Goal: Transaction & Acquisition: Purchase product/service

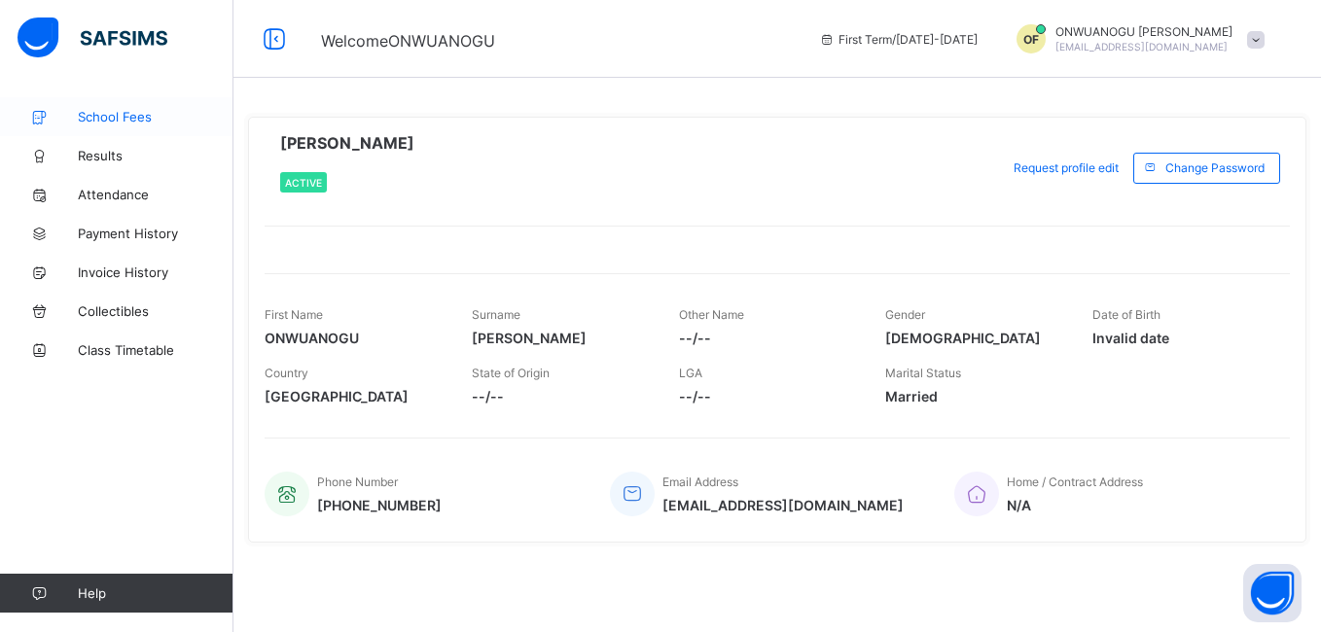
click at [110, 109] on span "School Fees" at bounding box center [156, 117] width 156 height 16
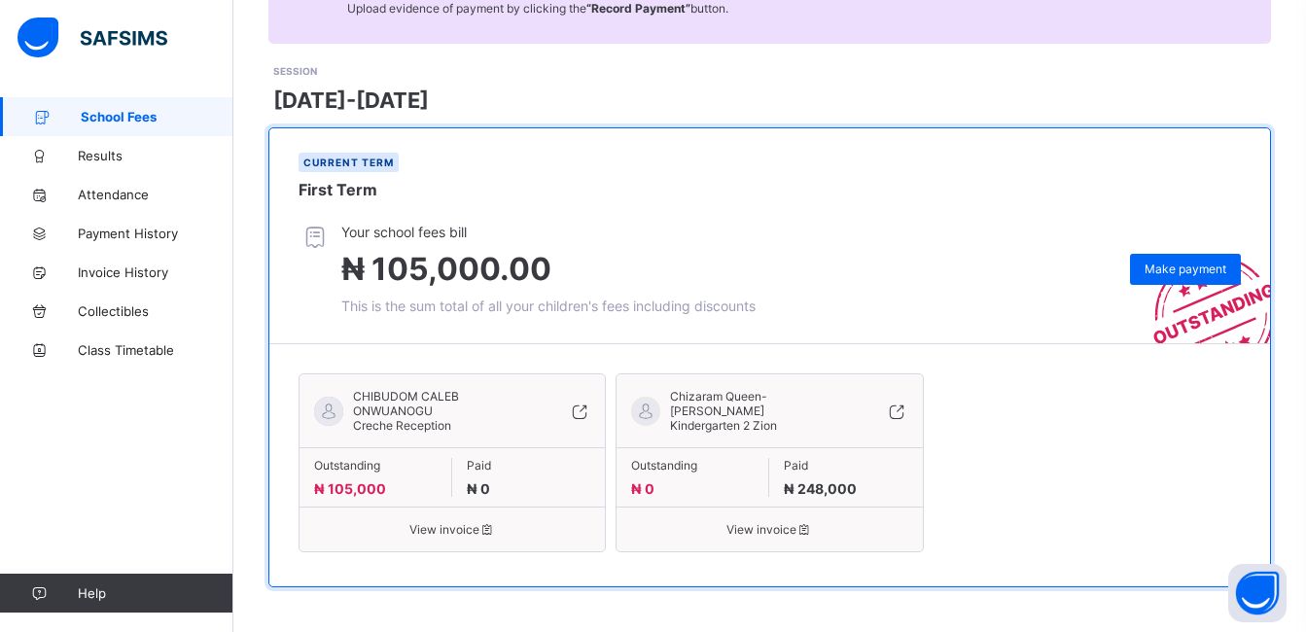
scroll to position [232, 0]
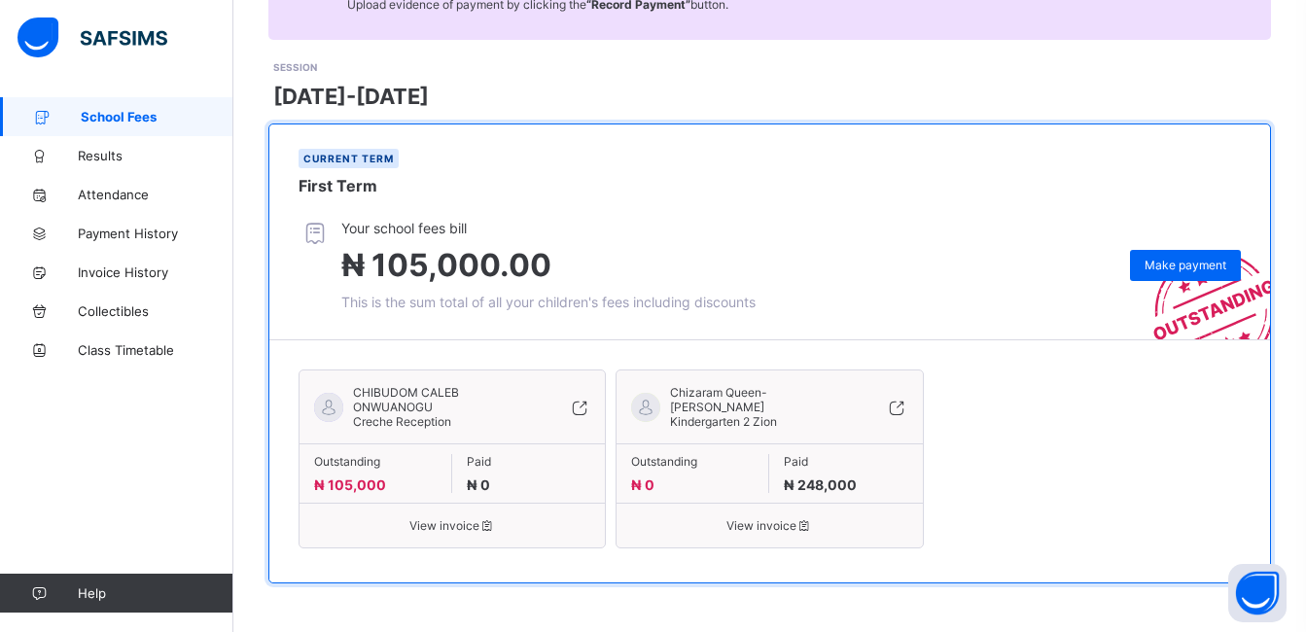
click at [432, 188] on div "Current term First Term" at bounding box center [769, 172] width 1001 height 95
click at [1197, 256] on div "Make payment" at bounding box center [1185, 265] width 111 height 31
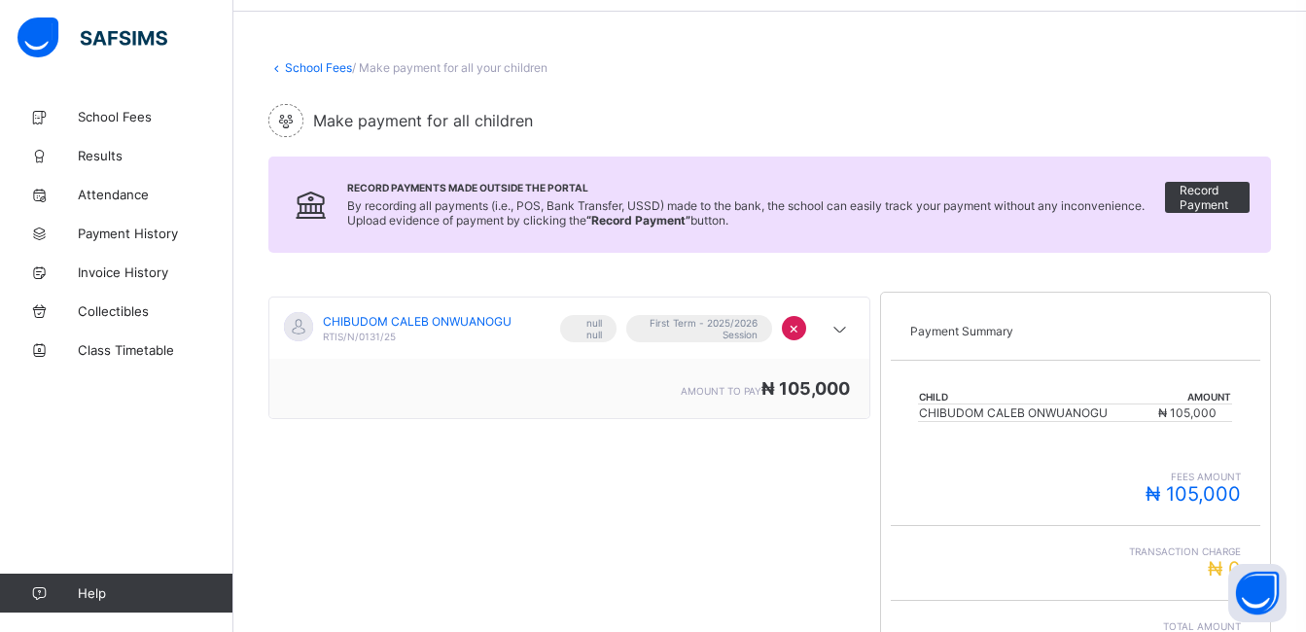
scroll to position [55, 0]
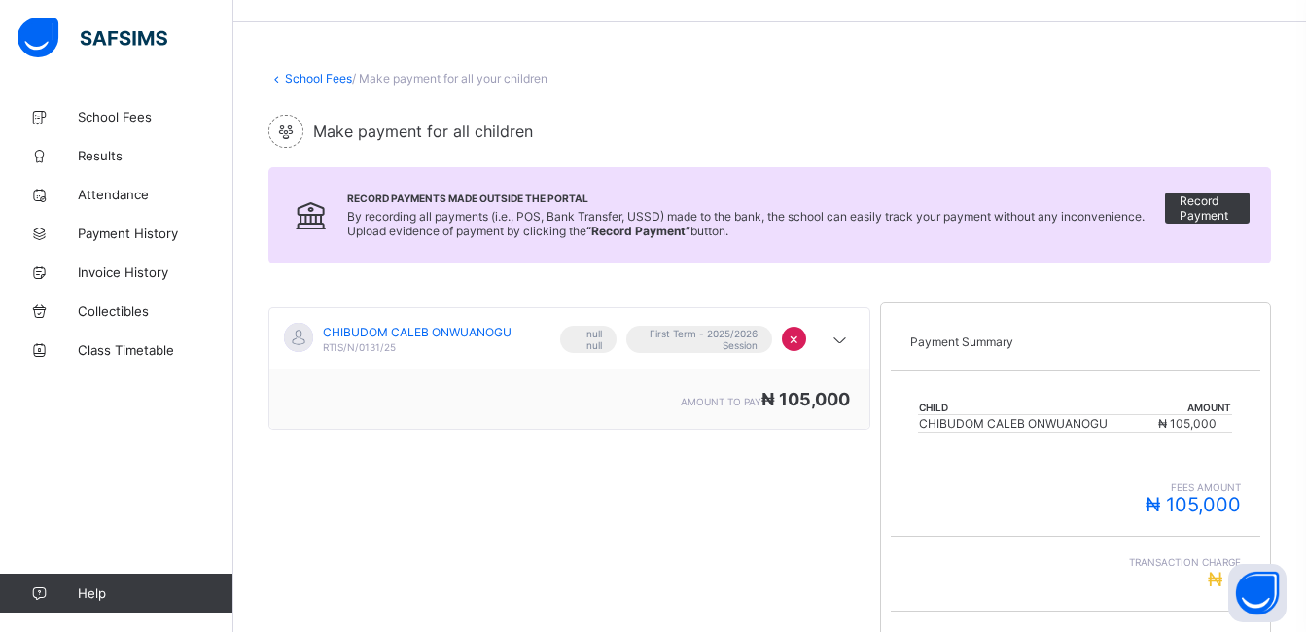
click at [586, 288] on div "School Fees / Make payment for all your children Make payment for all children …" at bounding box center [769, 444] width 1073 height 805
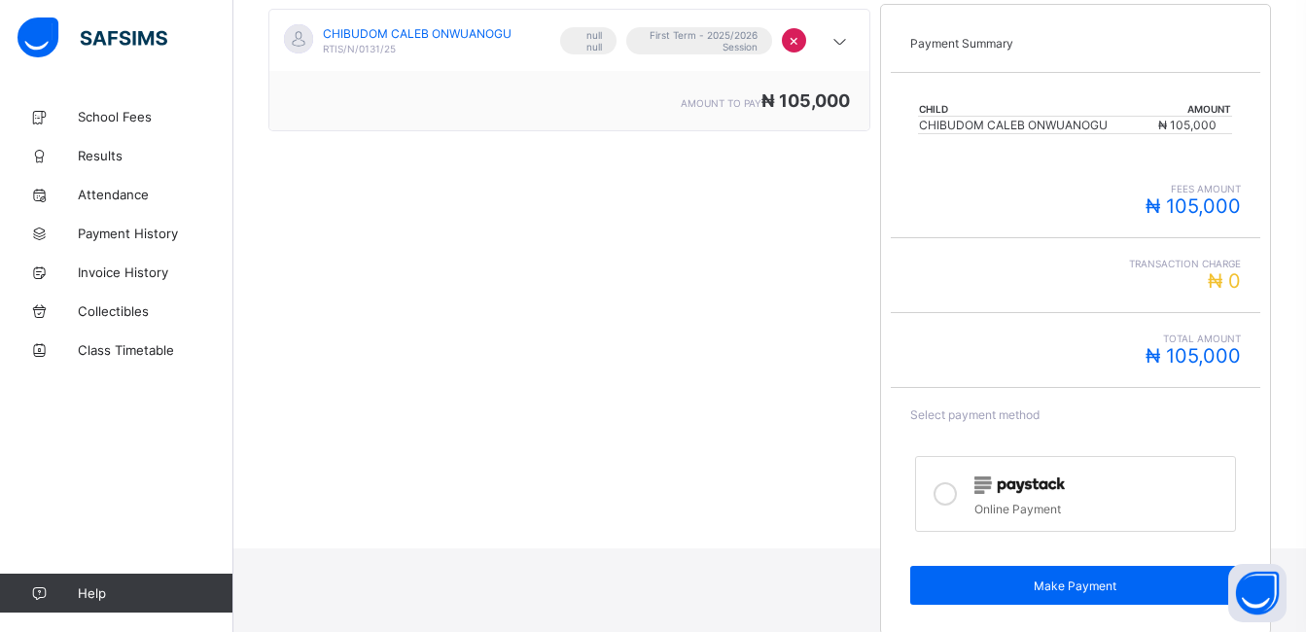
scroll to position [367, 0]
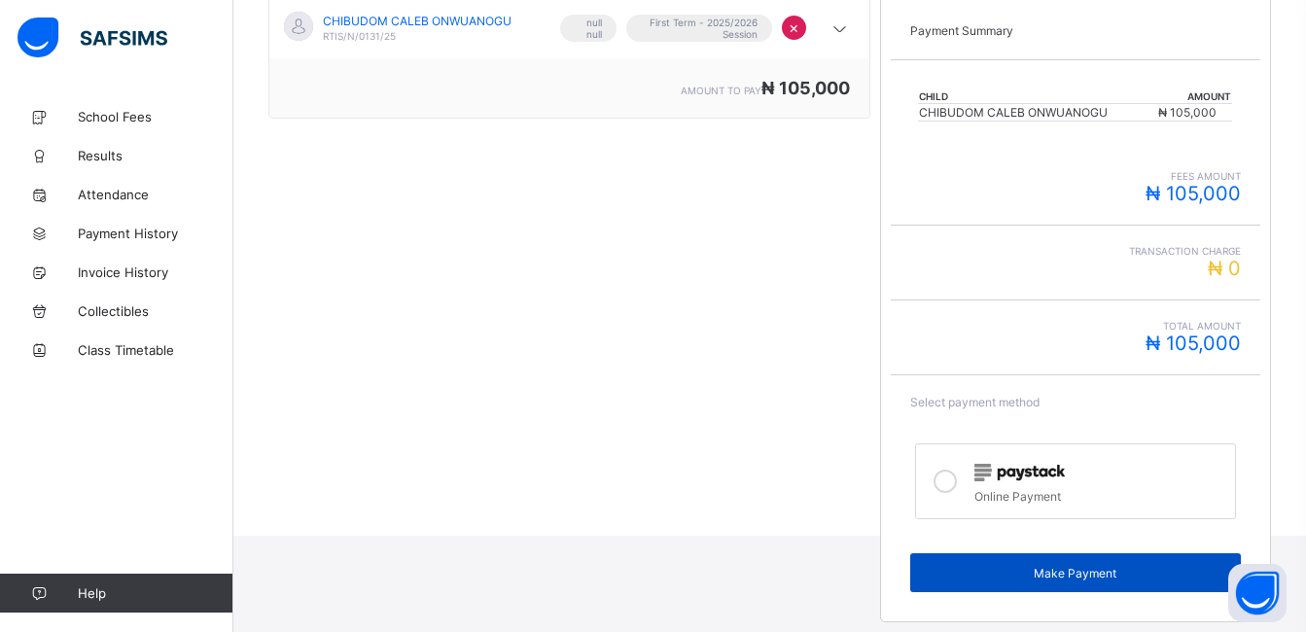
click at [1084, 571] on span "Make Payment" at bounding box center [1076, 573] width 302 height 15
click at [1123, 577] on span "Make Payment" at bounding box center [1076, 573] width 302 height 15
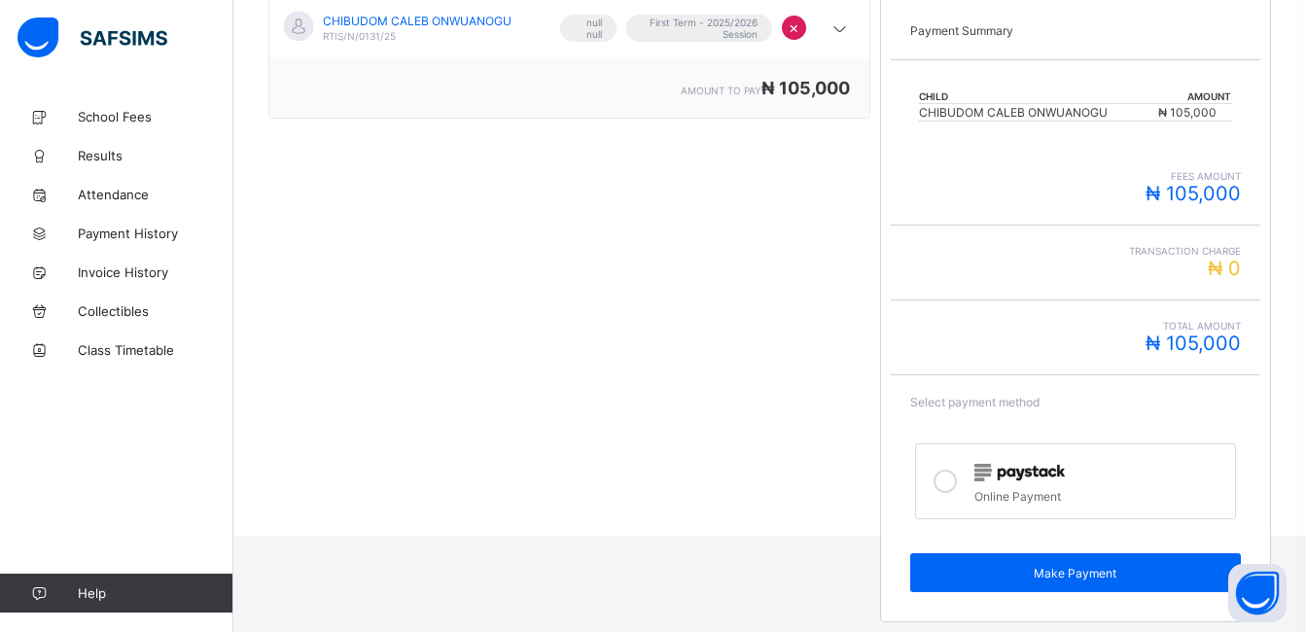
click at [797, 568] on div "CHIBUDOM CALEB ONWUANOGU RTIS/N/0131/25 null null First Term - 2025/2026 Sessio…" at bounding box center [569, 307] width 602 height 651
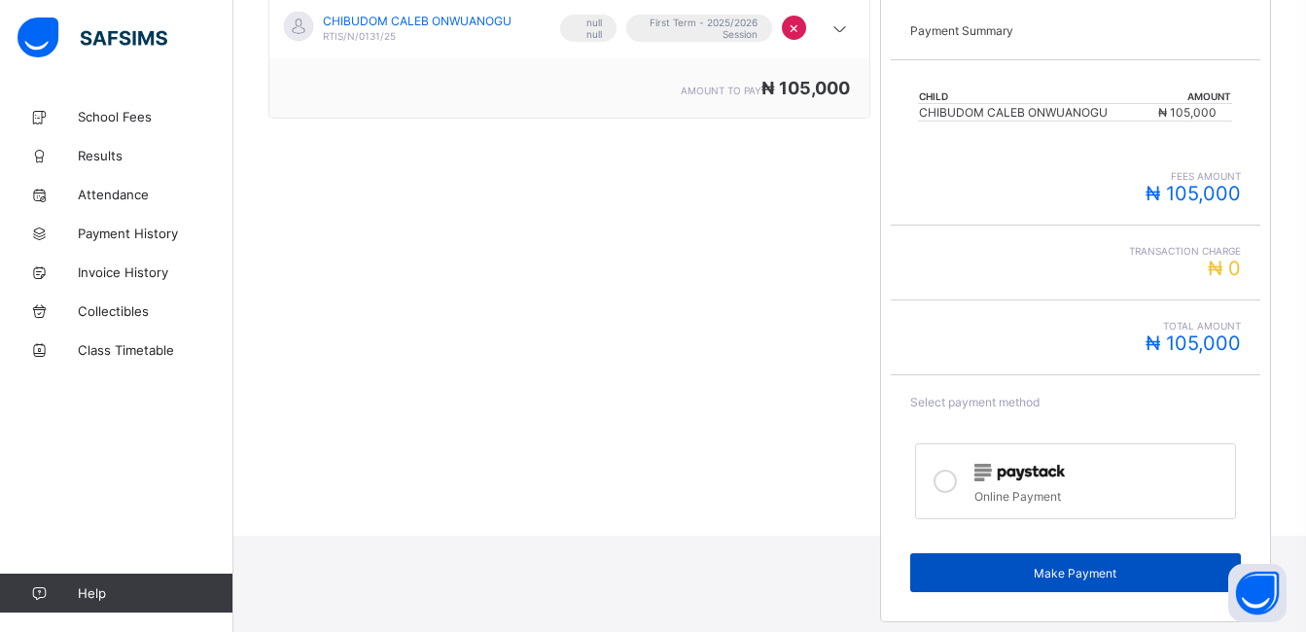
click at [997, 566] on span "Make Payment" at bounding box center [1076, 573] width 302 height 15
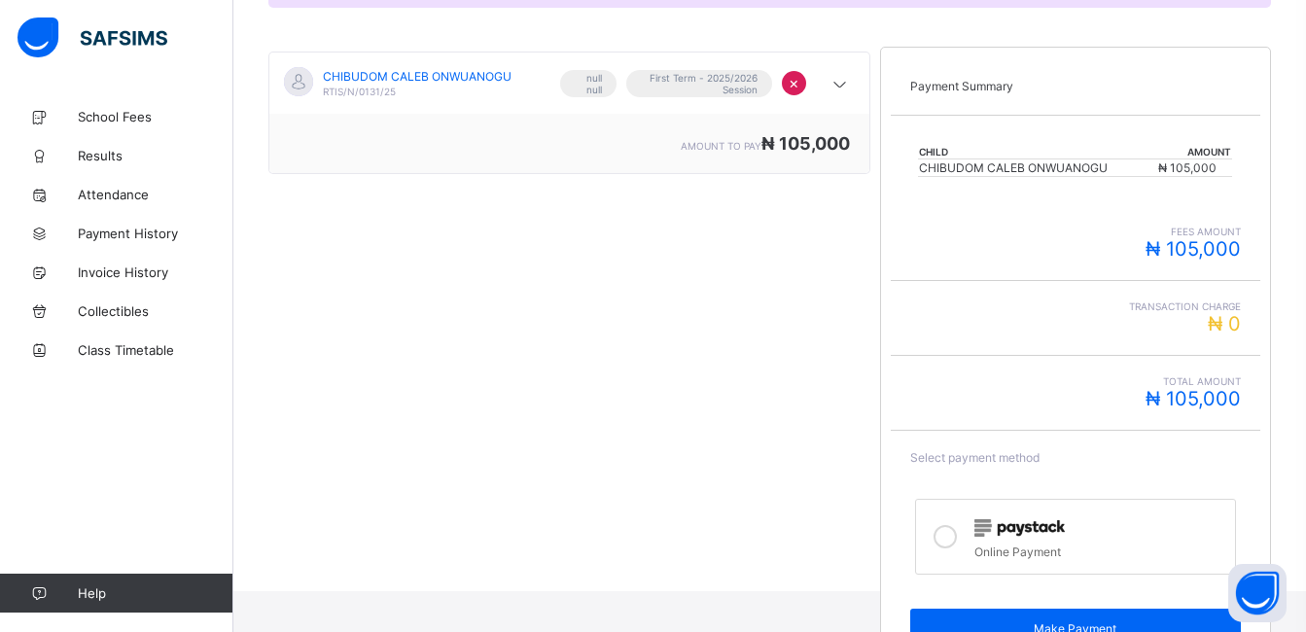
scroll to position [350, 0]
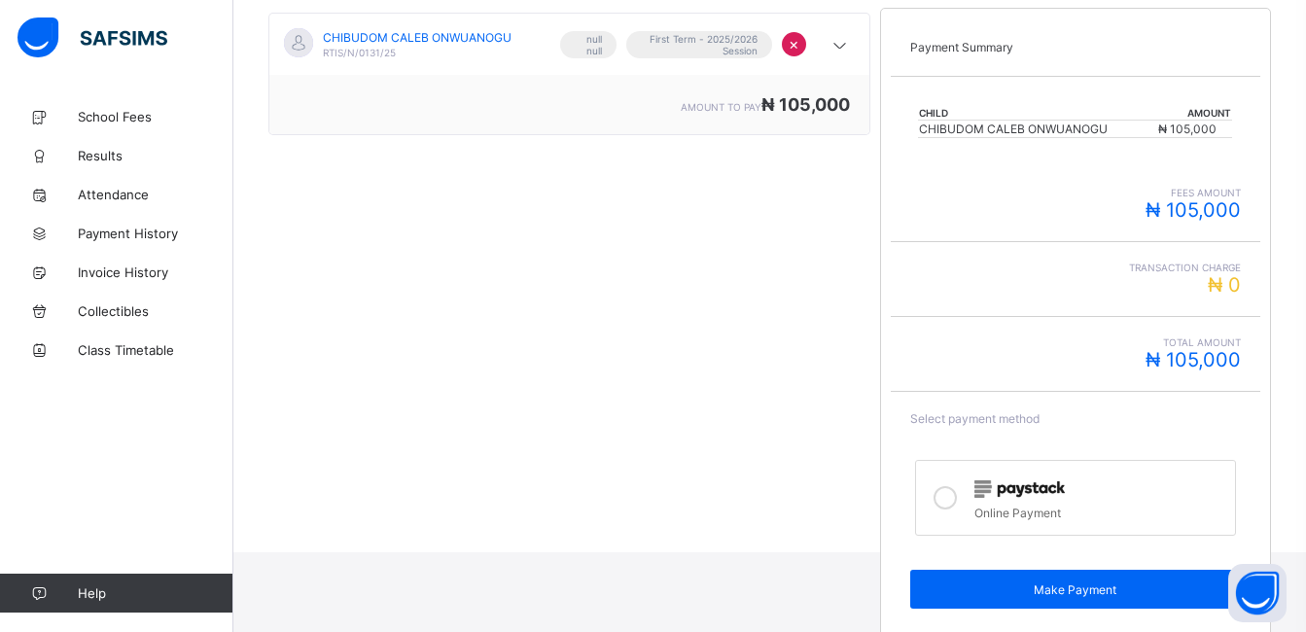
click at [954, 498] on icon at bounding box center [945, 497] width 23 height 23
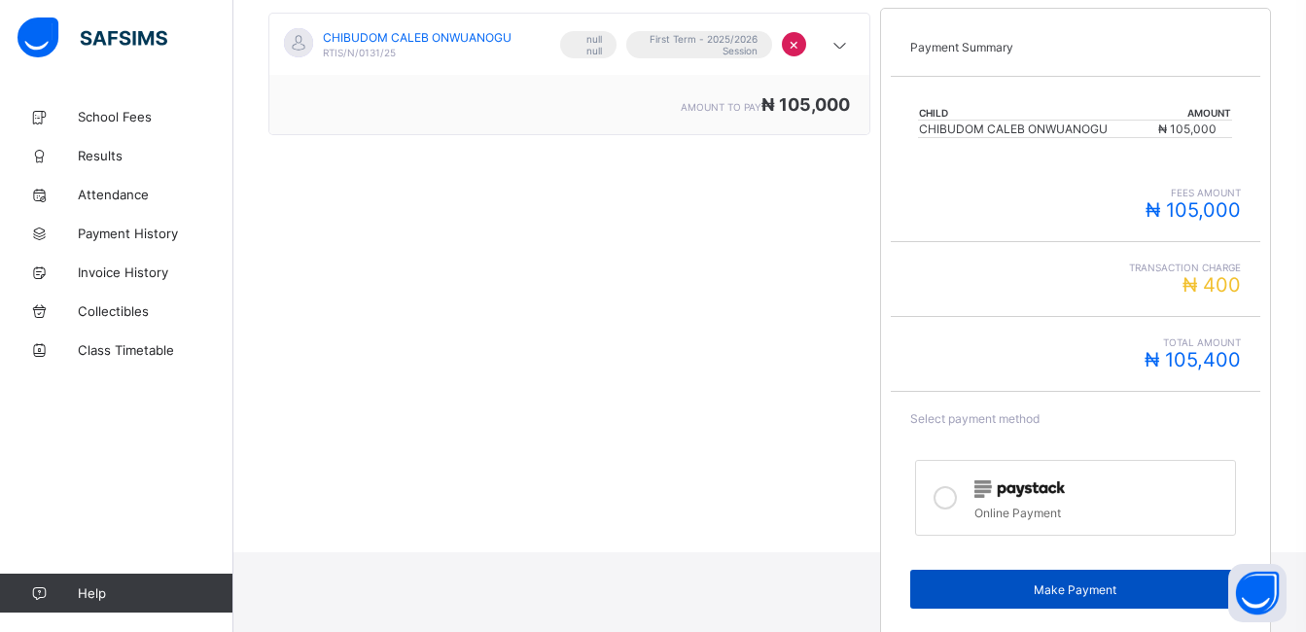
click at [1068, 594] on span "Make Payment" at bounding box center [1076, 590] width 302 height 15
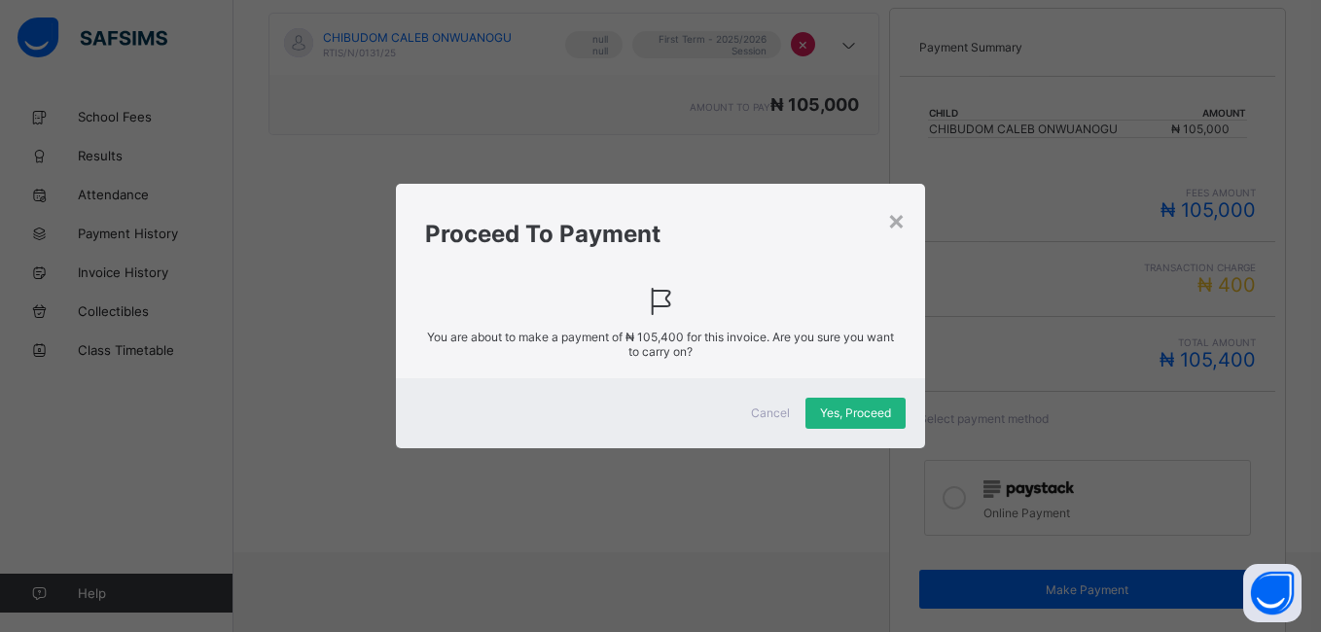
click at [840, 413] on span "Yes, Proceed" at bounding box center [855, 413] width 71 height 15
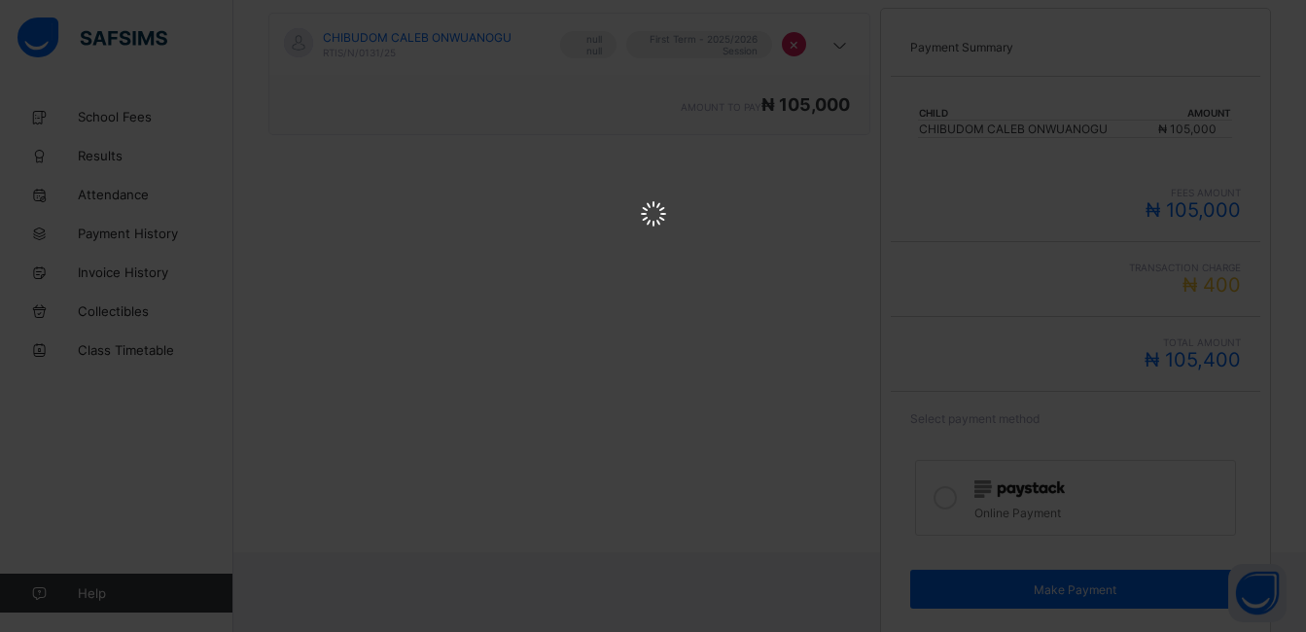
scroll to position [0, 0]
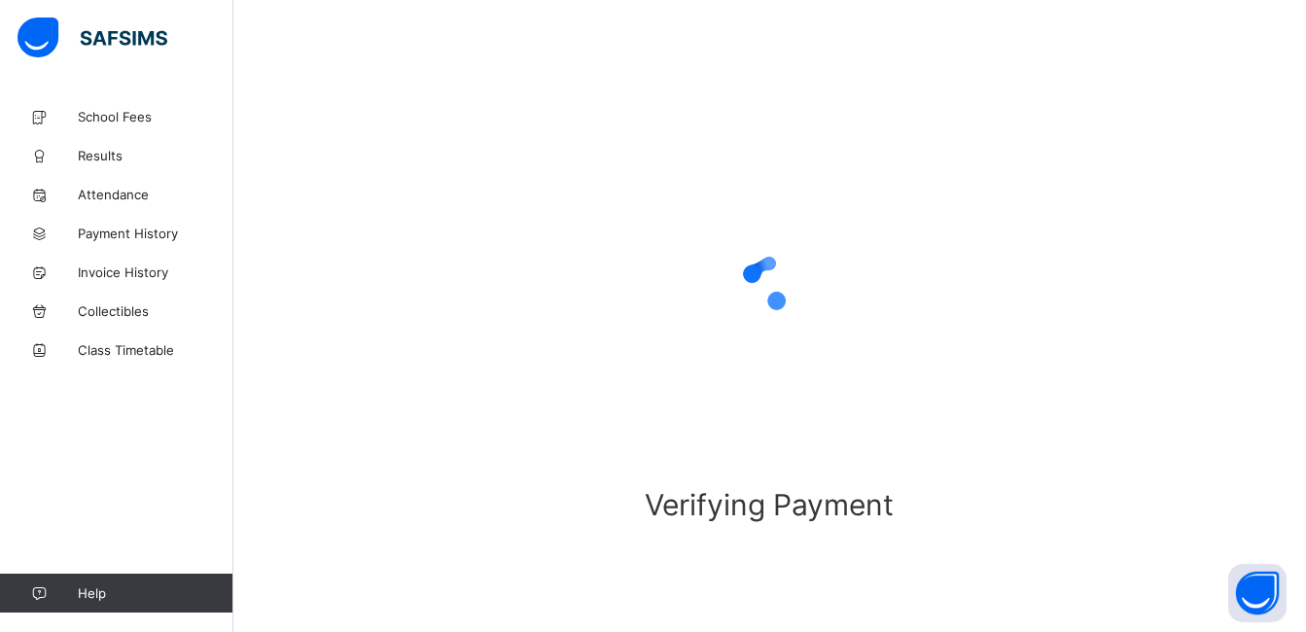
scroll to position [110, 0]
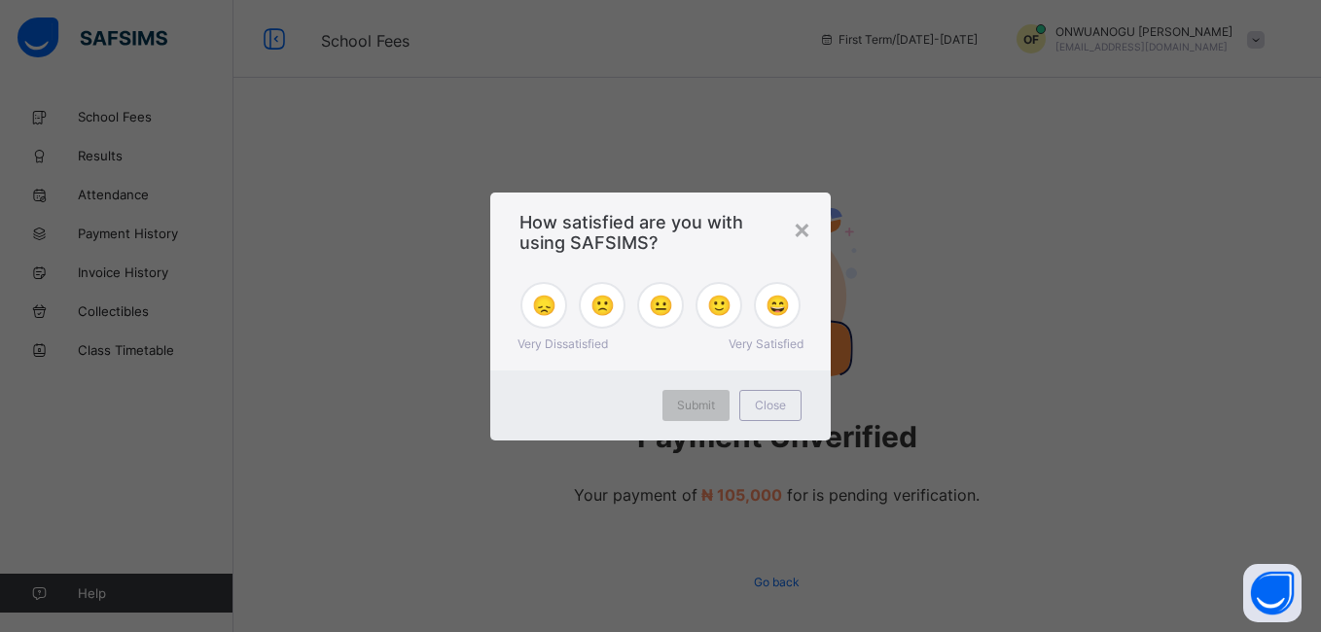
click at [1313, 623] on div "× How satisfied are you with using SAFSIMS? 😞 🙁 😐 🙂 😄 Very Dissatisfied Very Sa…" at bounding box center [660, 316] width 1321 height 632
click at [803, 229] on div "×" at bounding box center [802, 228] width 18 height 33
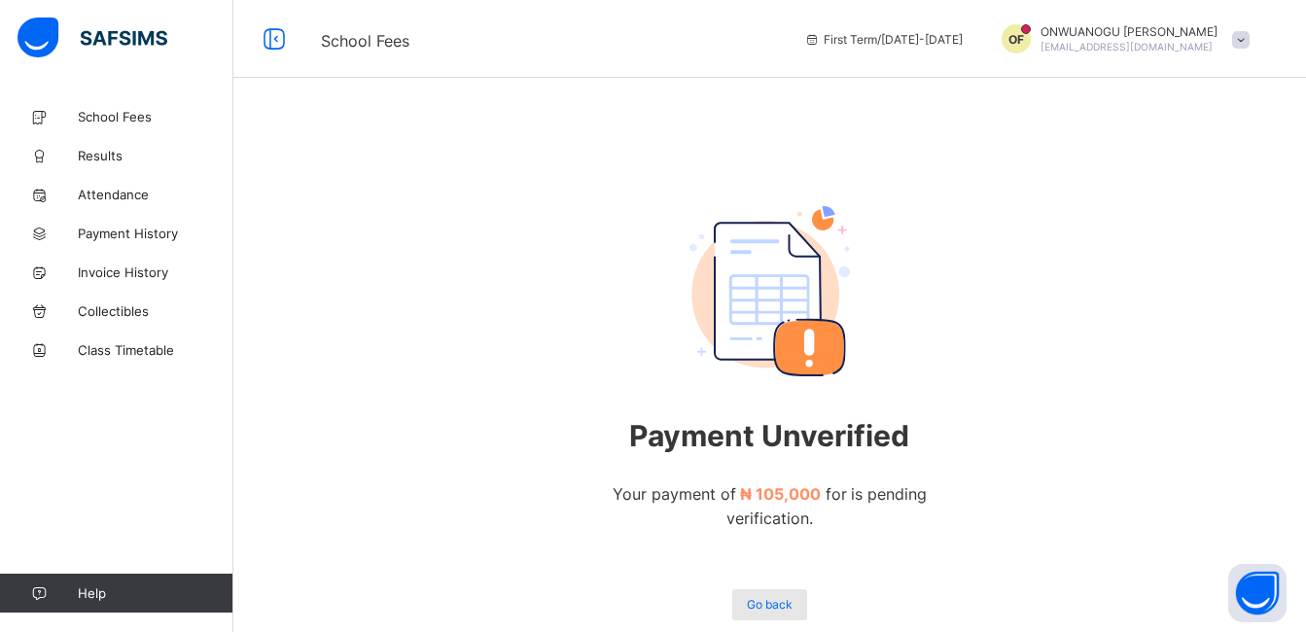
click at [781, 597] on span "Go back" at bounding box center [770, 604] width 46 height 15
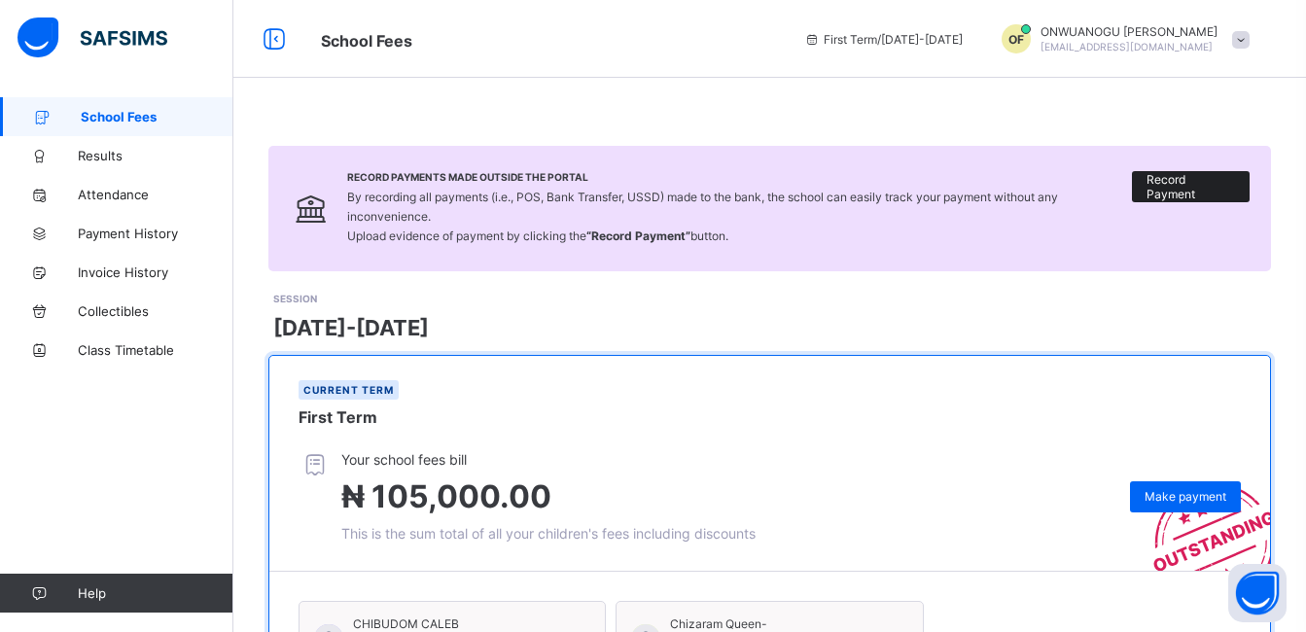
click at [1202, 186] on span "Record Payment" at bounding box center [1191, 186] width 89 height 29
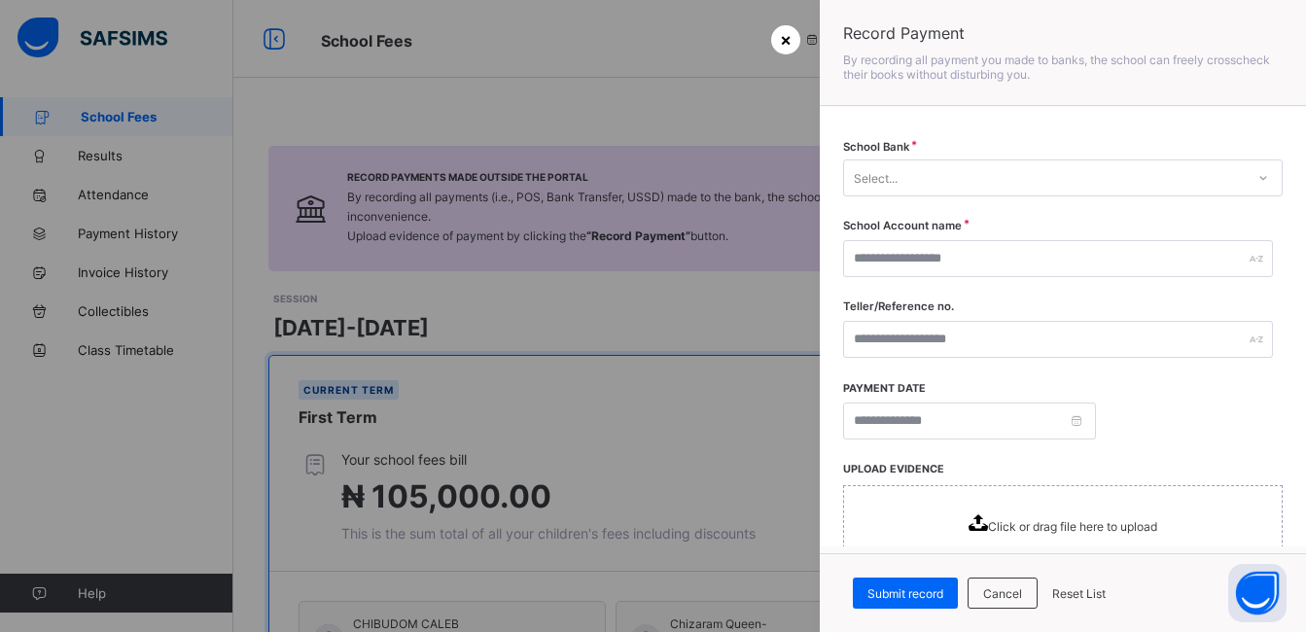
click at [781, 36] on span "×" at bounding box center [786, 39] width 12 height 20
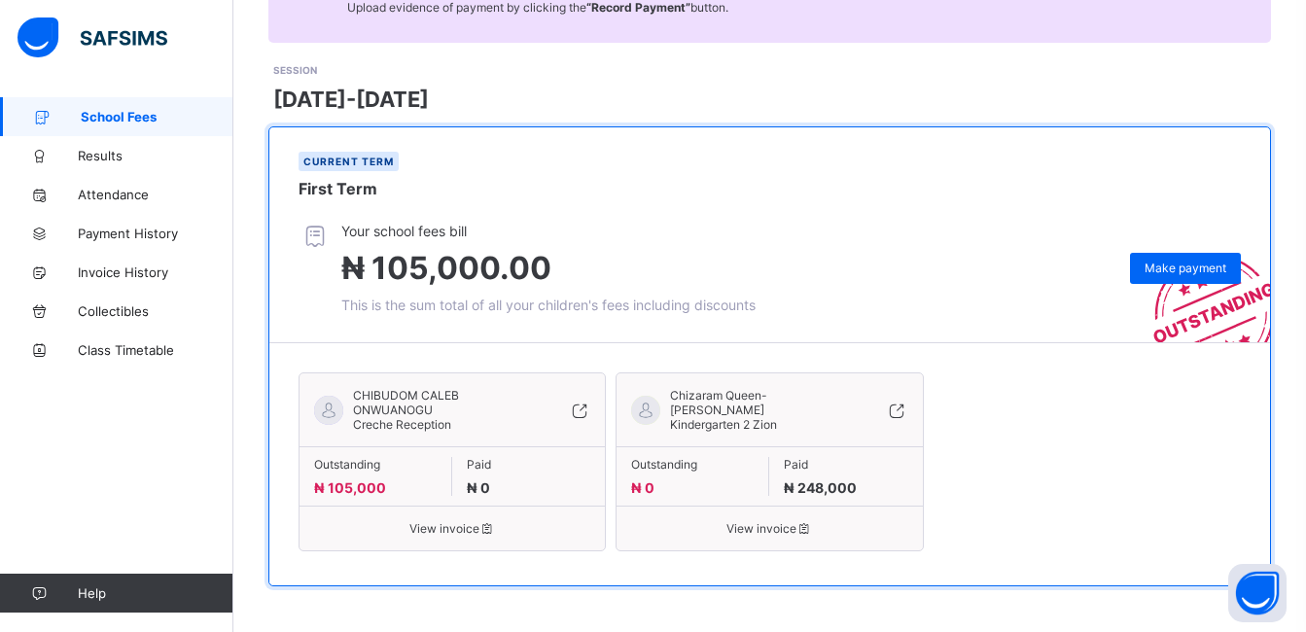
scroll to position [232, 0]
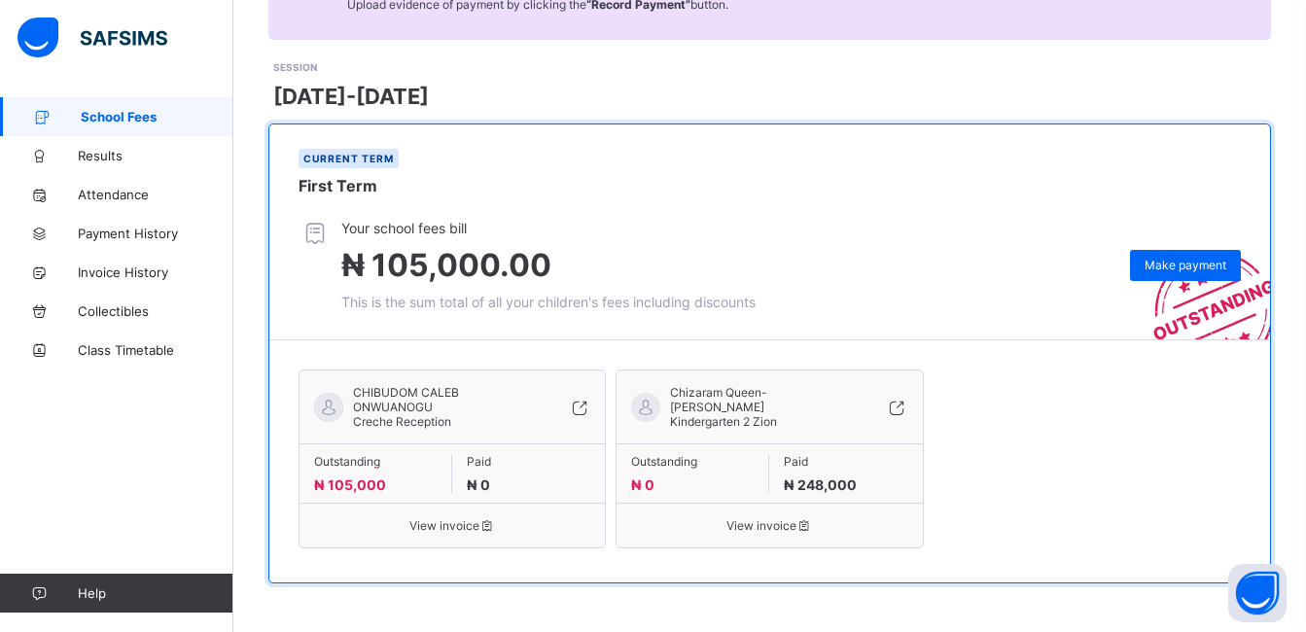
click at [458, 528] on span "View invoice" at bounding box center [452, 525] width 276 height 15
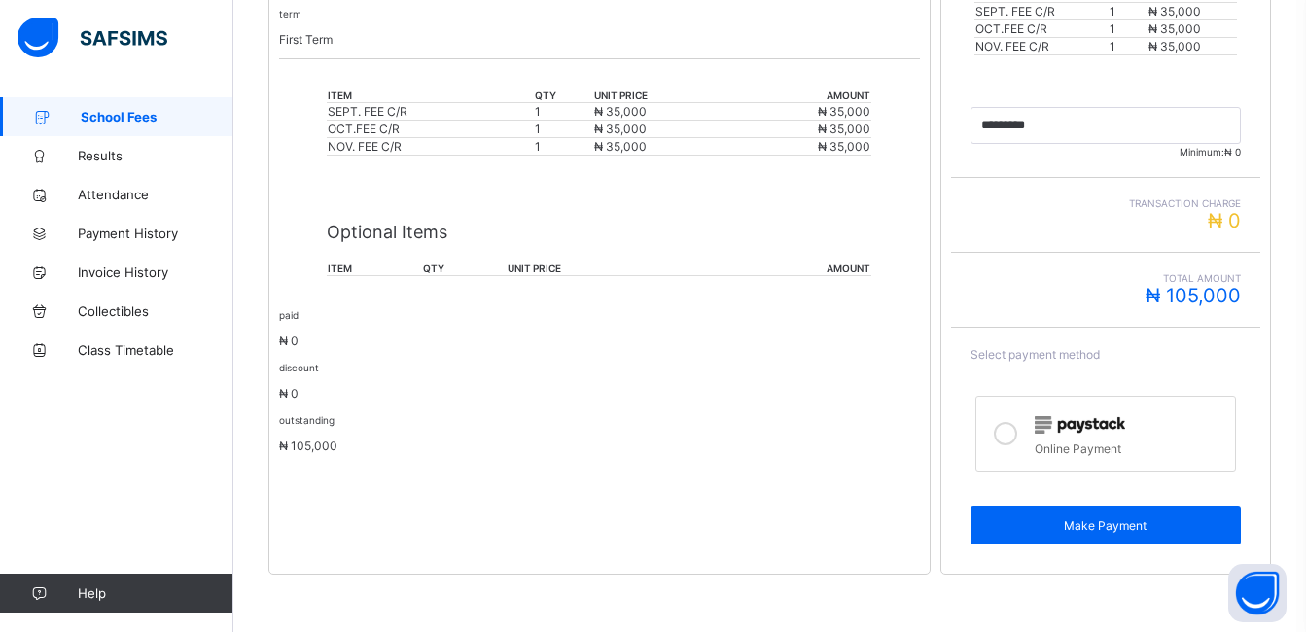
scroll to position [511, 0]
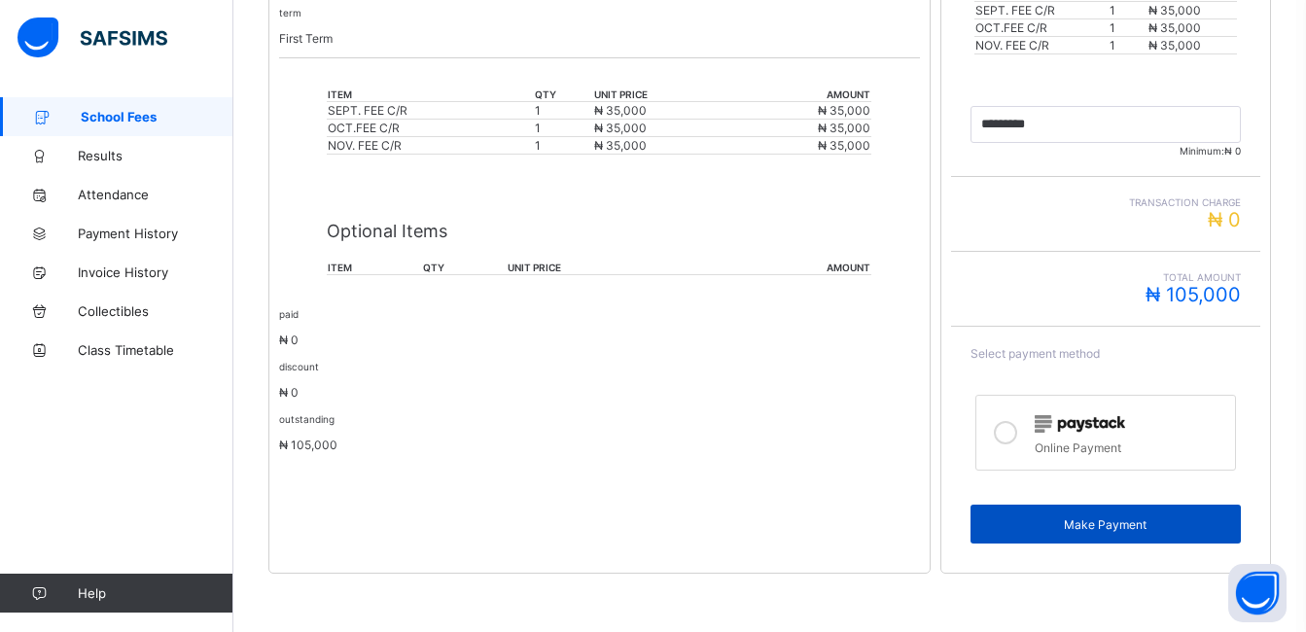
click at [1085, 527] on span "Make Payment" at bounding box center [1105, 525] width 241 height 15
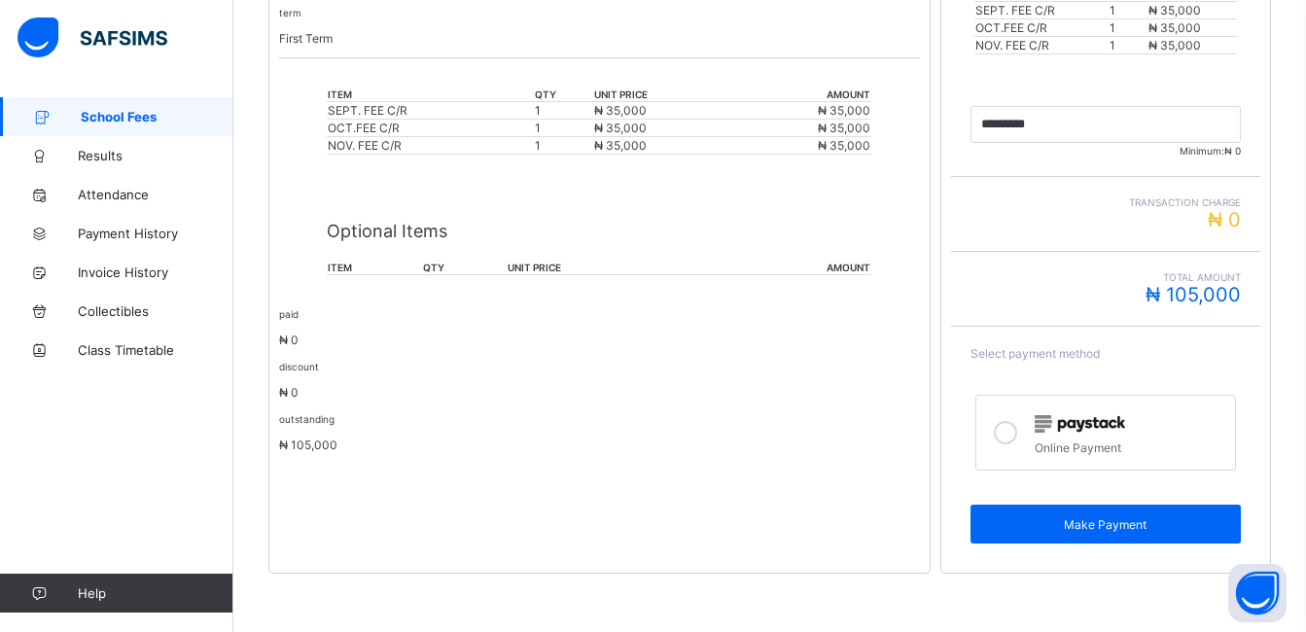
click at [1011, 432] on icon at bounding box center [1005, 432] width 23 height 23
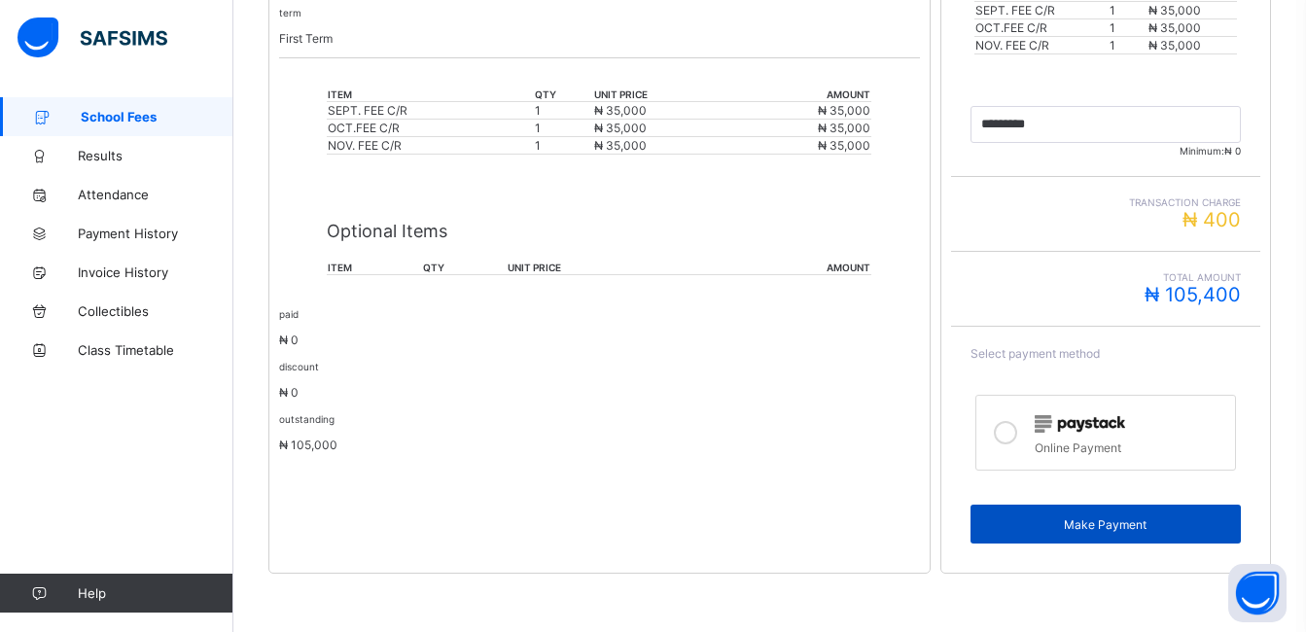
click at [1161, 529] on span "Make Payment" at bounding box center [1105, 525] width 241 height 15
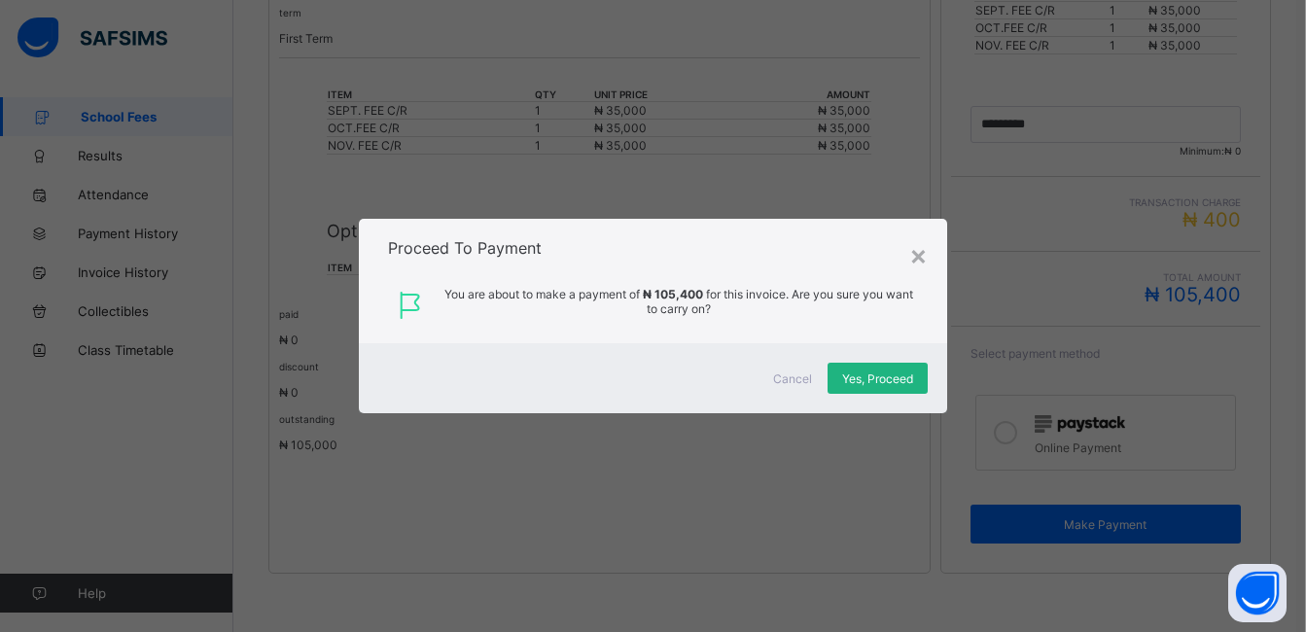
click at [860, 388] on div "Yes, Proceed" at bounding box center [878, 378] width 100 height 31
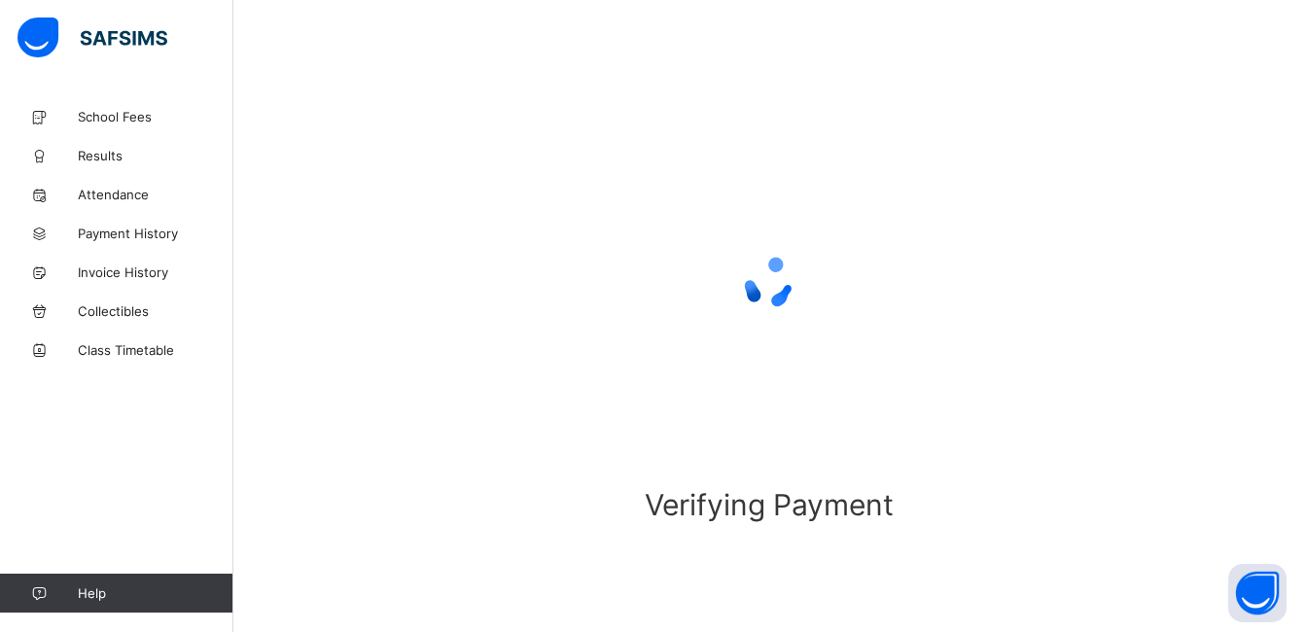
scroll to position [110, 0]
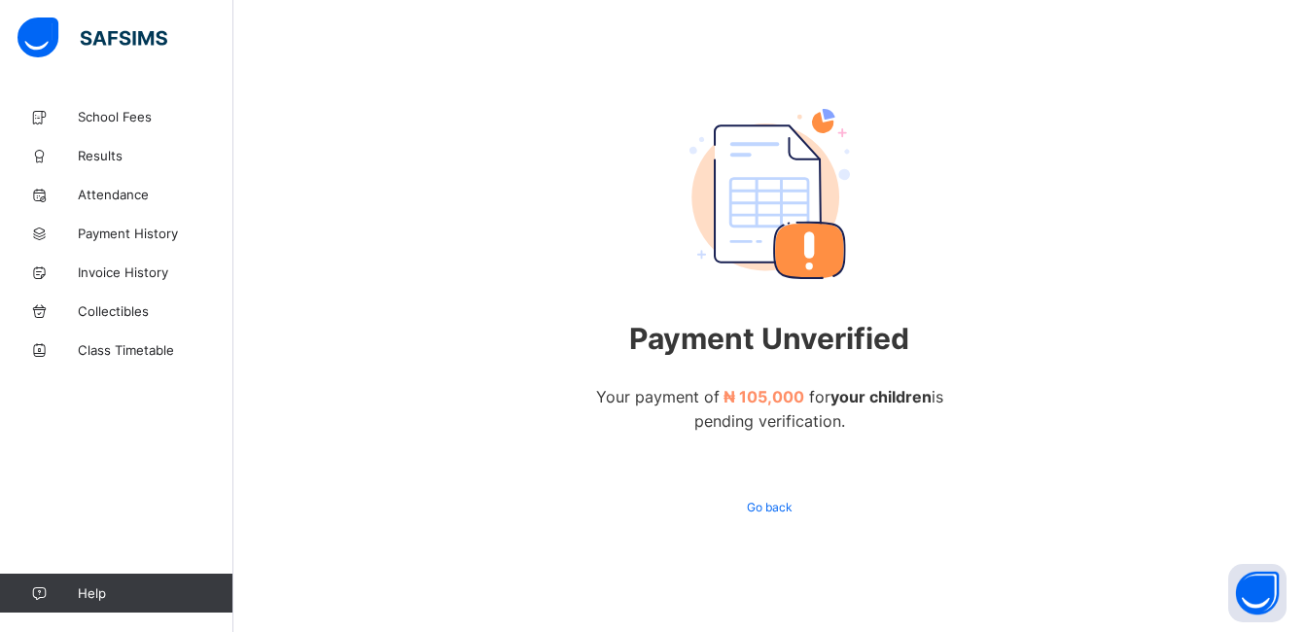
scroll to position [100, 0]
click at [131, 118] on span "School Fees" at bounding box center [156, 117] width 156 height 16
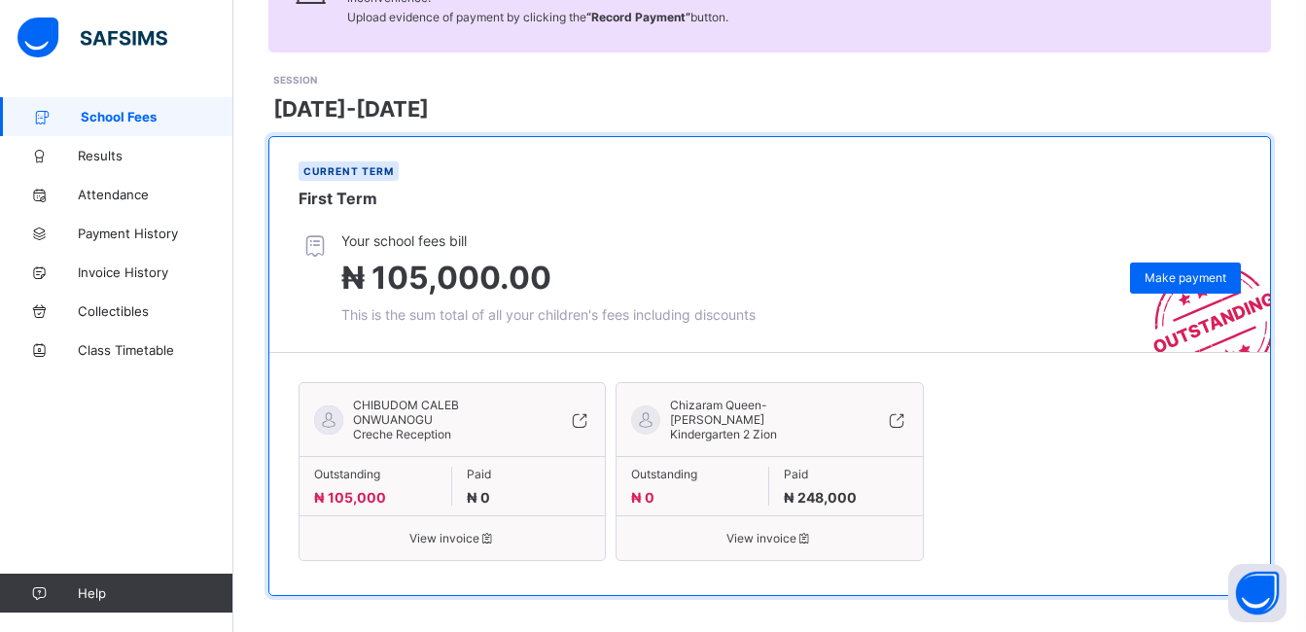
scroll to position [232, 0]
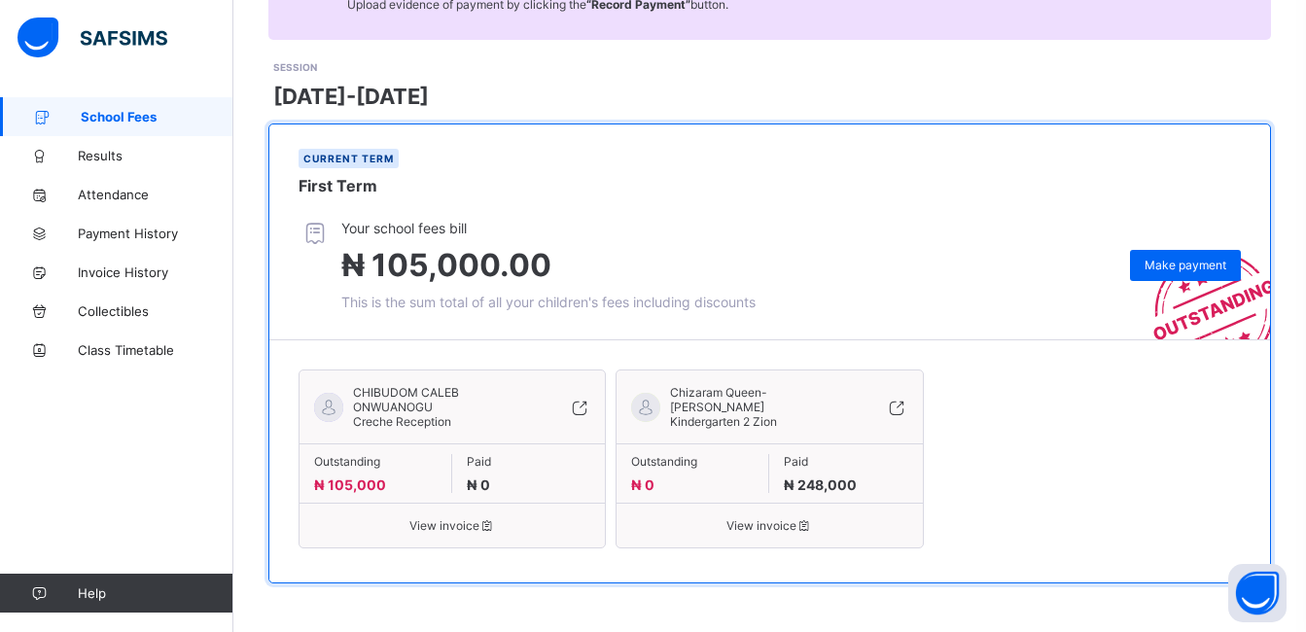
click at [581, 406] on icon at bounding box center [579, 407] width 21 height 19
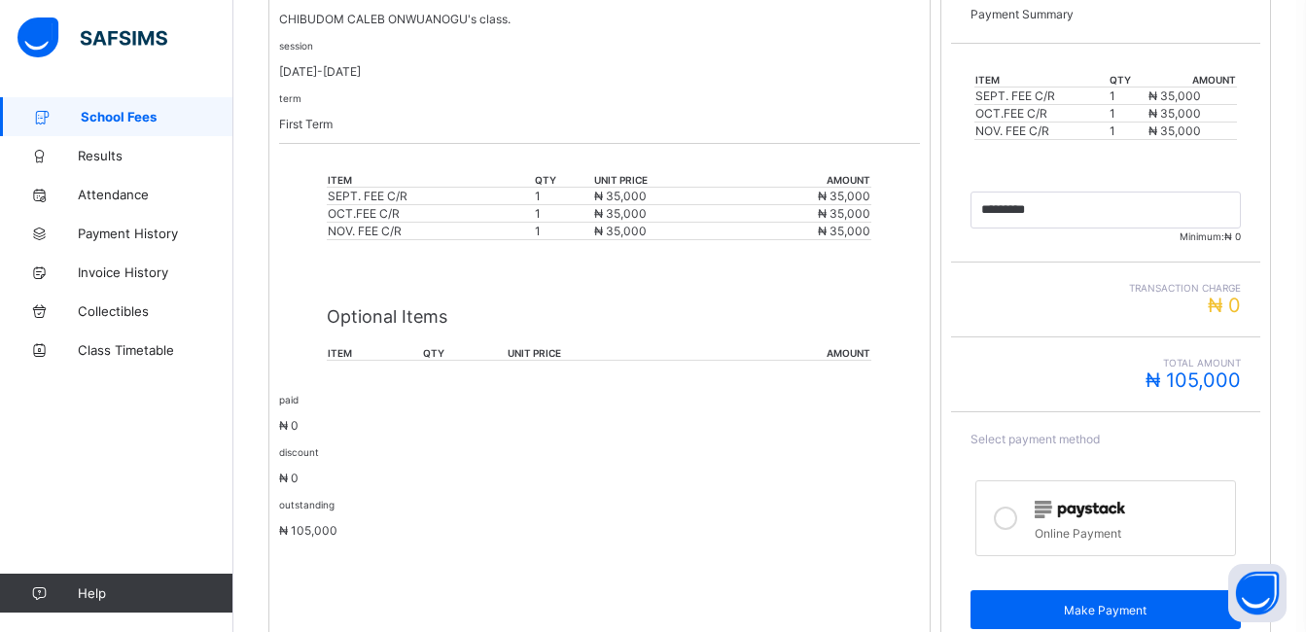
scroll to position [511, 0]
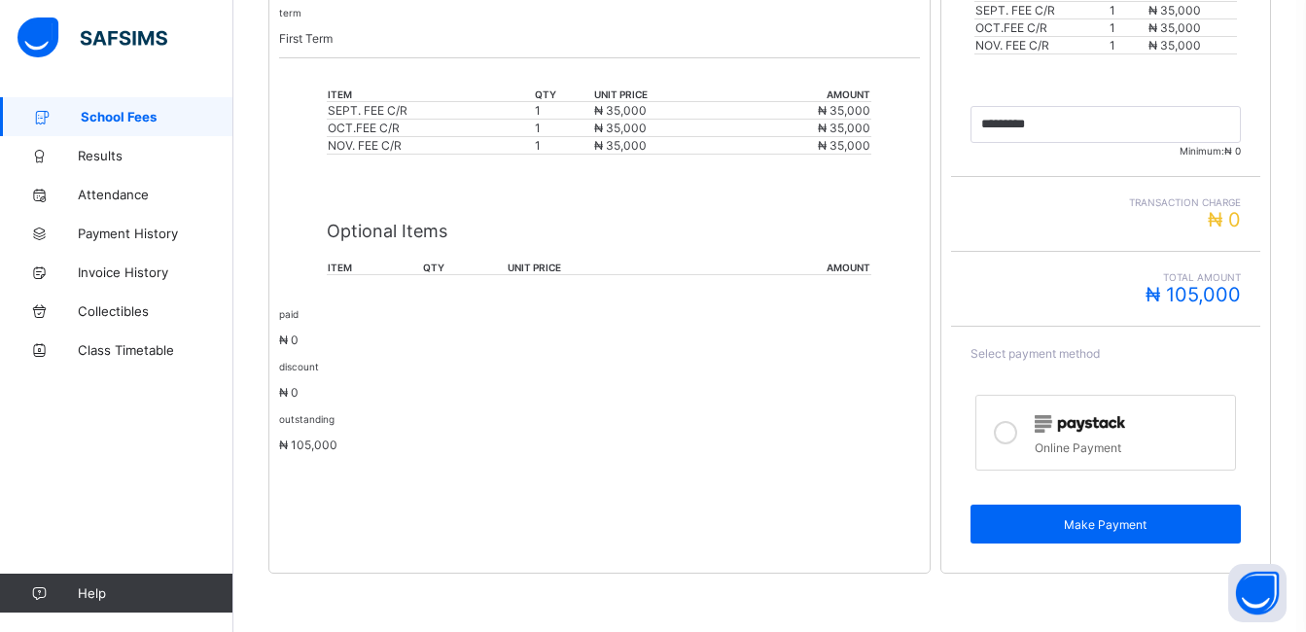
click at [1013, 435] on icon at bounding box center [1005, 432] width 23 height 23
click at [1018, 430] on icon at bounding box center [1005, 432] width 23 height 23
click at [1012, 429] on icon at bounding box center [1005, 432] width 23 height 23
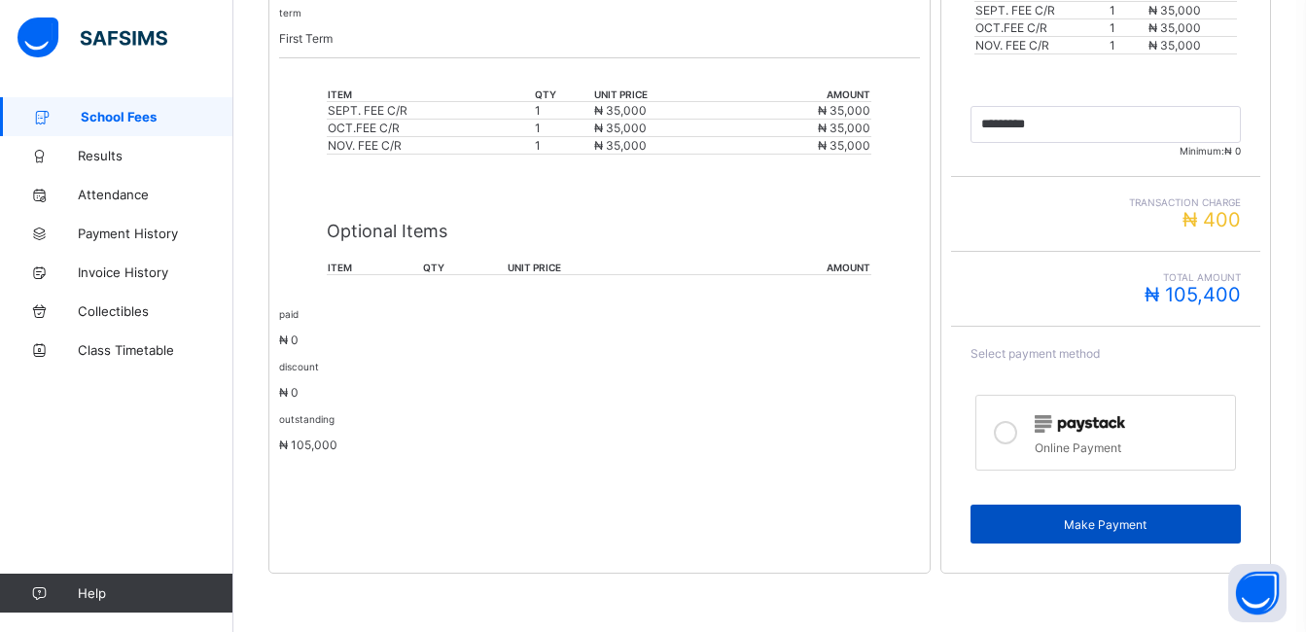
click at [1135, 523] on span "Make Payment" at bounding box center [1105, 525] width 241 height 15
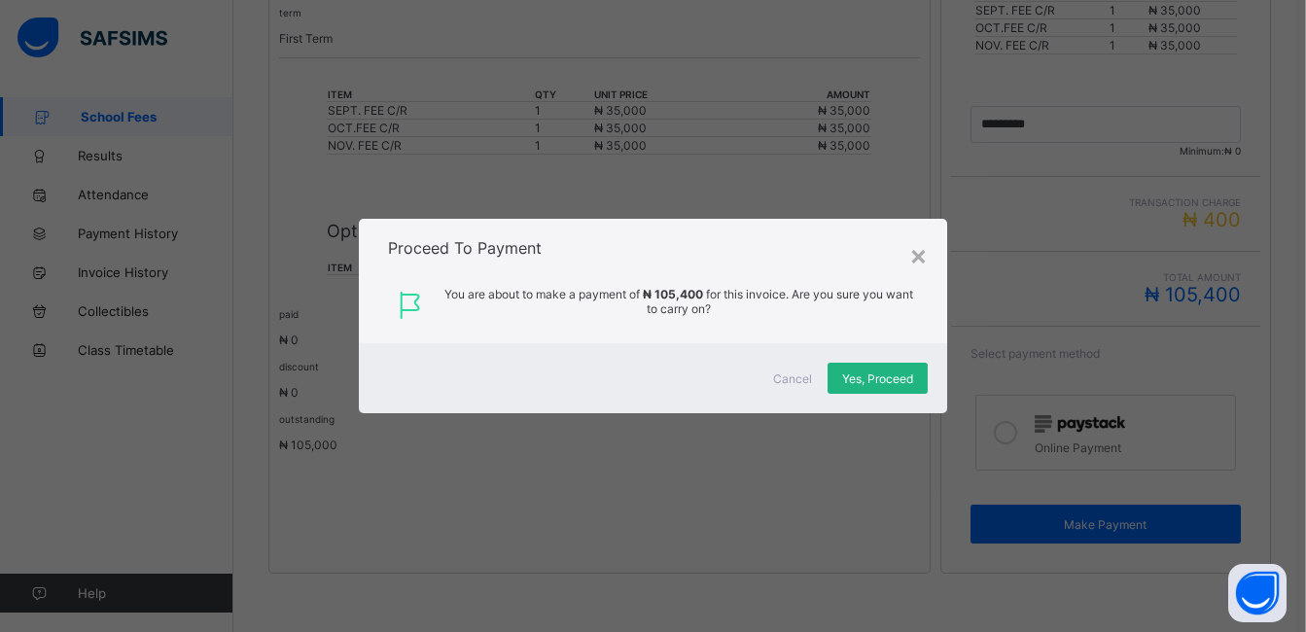
click at [913, 384] on span "Yes, Proceed" at bounding box center [877, 379] width 71 height 15
